Goal: Navigation & Orientation: Find specific page/section

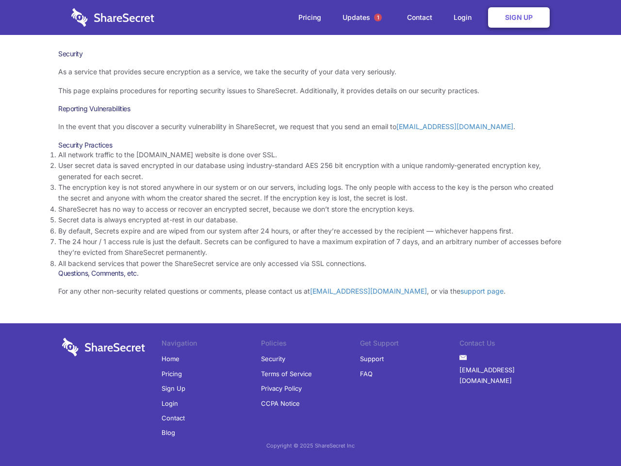
click at [311, 233] on li "By default, Secrets expire and are wiped from our system after 24 hours, or aft…" at bounding box center [310, 231] width 505 height 11
click at [378, 17] on span "1" at bounding box center [378, 18] width 8 height 8
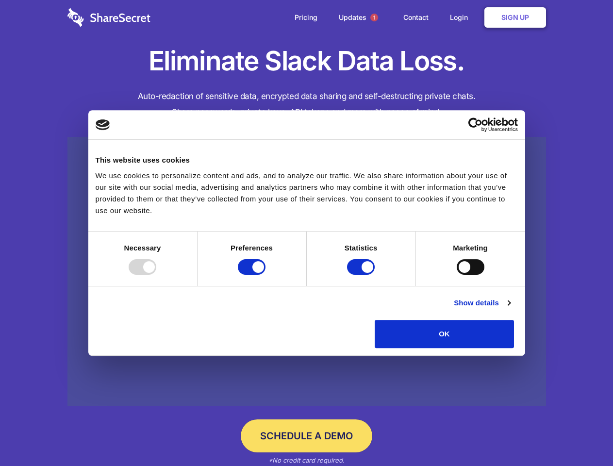
click at [156, 275] on div at bounding box center [143, 267] width 28 height 16
click at [265, 275] on input "Preferences" at bounding box center [252, 267] width 28 height 16
checkbox input "false"
click at [362, 275] on input "Statistics" at bounding box center [361, 267] width 28 height 16
checkbox input "false"
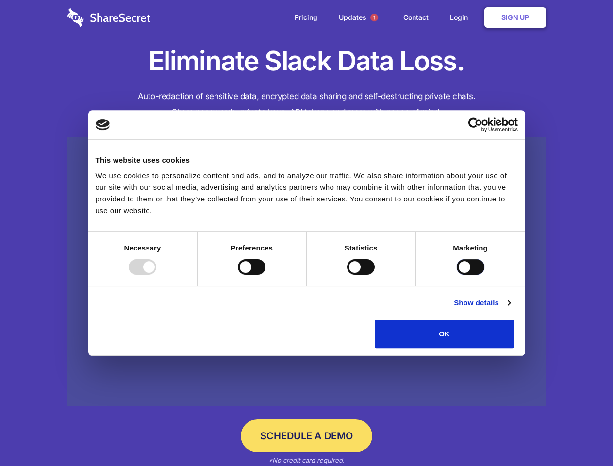
click at [457, 275] on input "Marketing" at bounding box center [471, 267] width 28 height 16
checkbox input "true"
click at [510, 309] on link "Show details" at bounding box center [482, 303] width 56 height 12
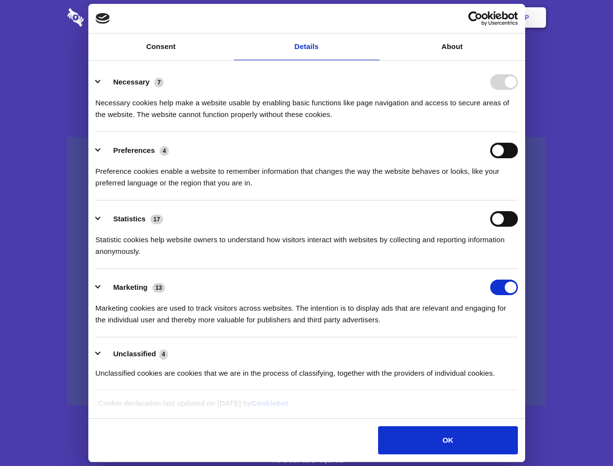
click at [518, 132] on li "Necessary 7 Necessary cookies help make a website usable by enabling basic func…" at bounding box center [307, 98] width 422 height 68
click at [374, 17] on span "1" at bounding box center [374, 18] width 8 height 8
